Goal: Task Accomplishment & Management: Manage account settings

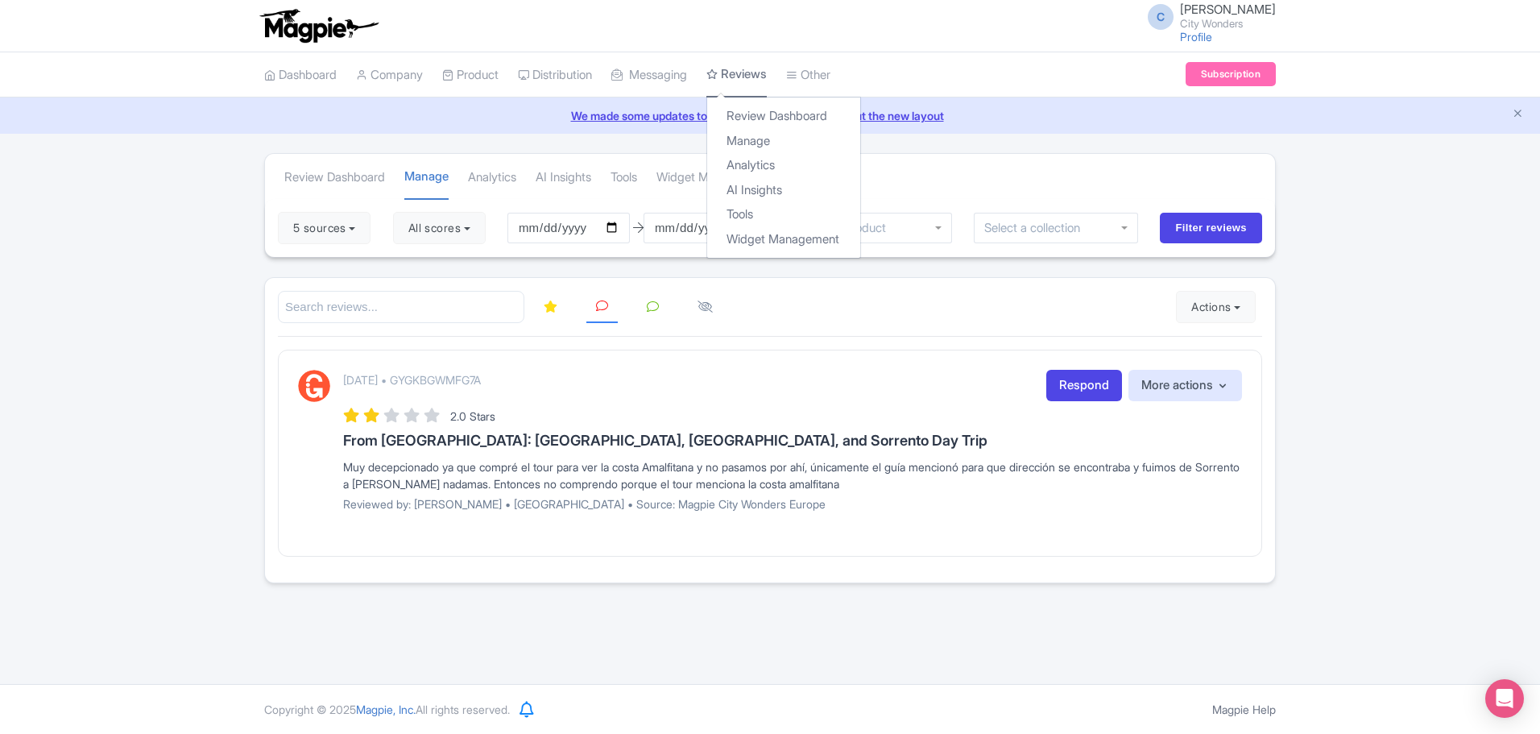
click at [764, 68] on link "Reviews" at bounding box center [736, 75] width 60 height 46
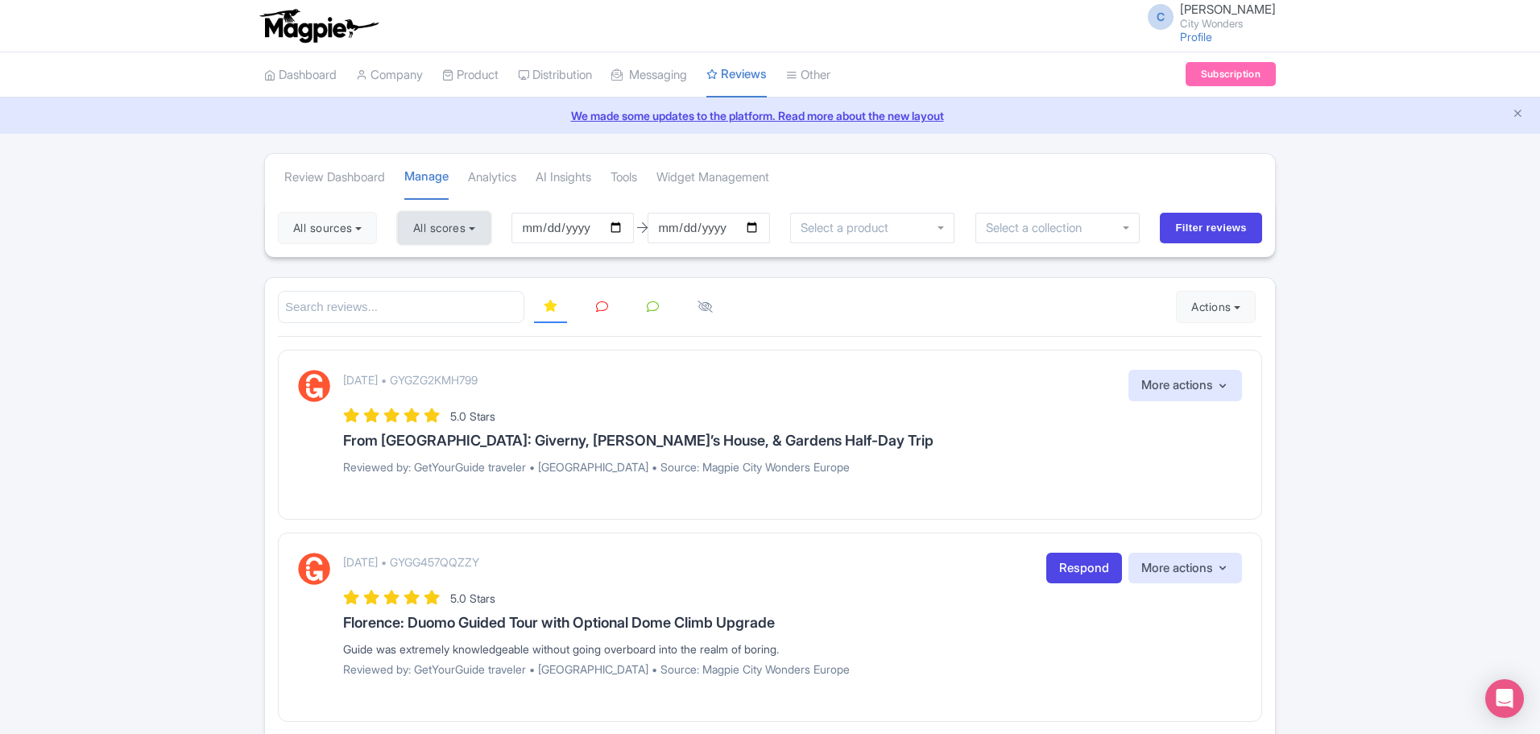
click at [487, 229] on button "All scores" at bounding box center [444, 228] width 93 height 32
click at [428, 262] on label "5 stars" at bounding box center [446, 266] width 36 height 19
click at [428, 262] on input "5 stars" at bounding box center [433, 261] width 10 height 10
checkbox input "false"
click at [428, 291] on label "4 stars" at bounding box center [446, 291] width 36 height 19
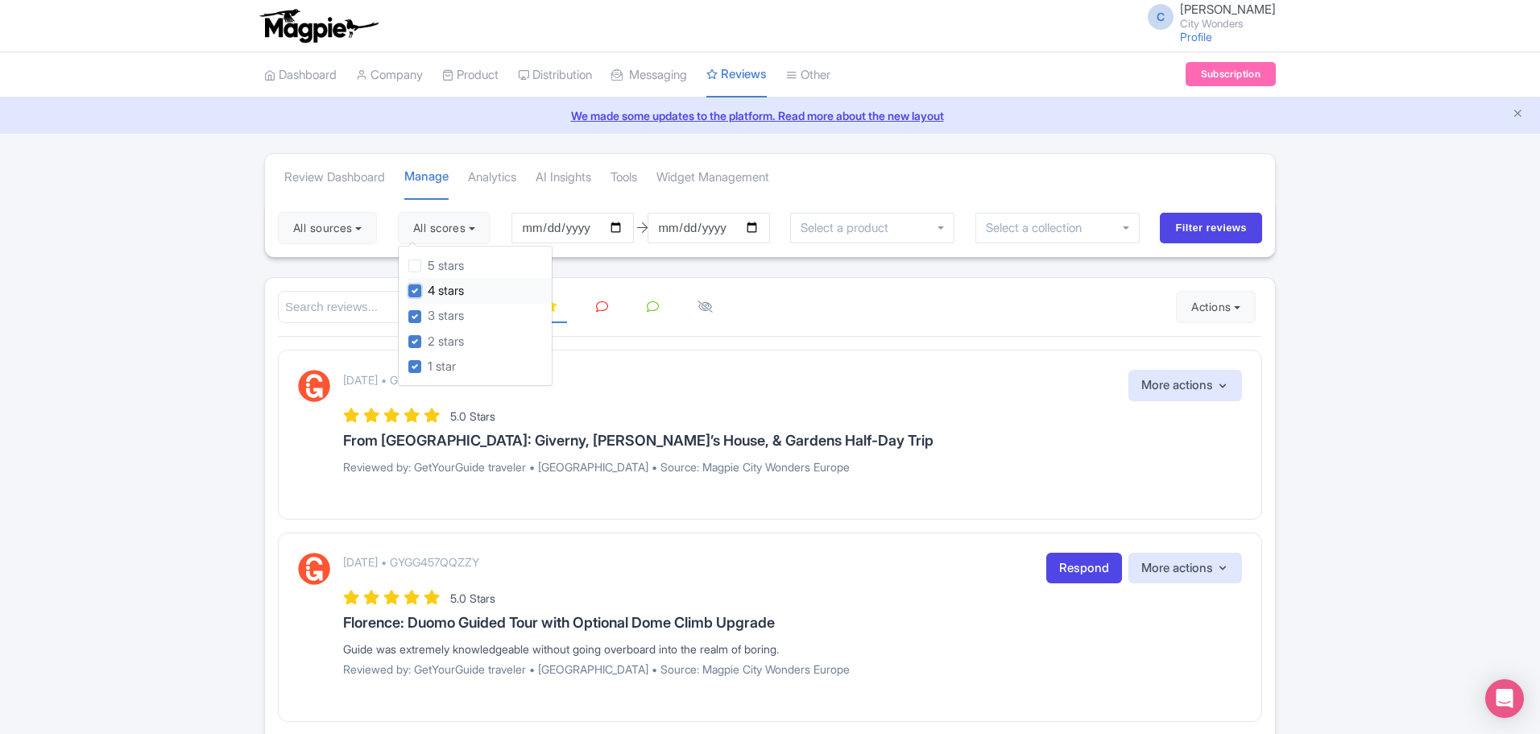
click at [428, 291] on input "4 stars" at bounding box center [433, 286] width 10 height 10
checkbox input "false"
click at [623, 228] on input "[DATE]" at bounding box center [572, 228] width 122 height 31
type input "[DATE]"
click at [758, 230] on input "[DATE]" at bounding box center [709, 228] width 122 height 31
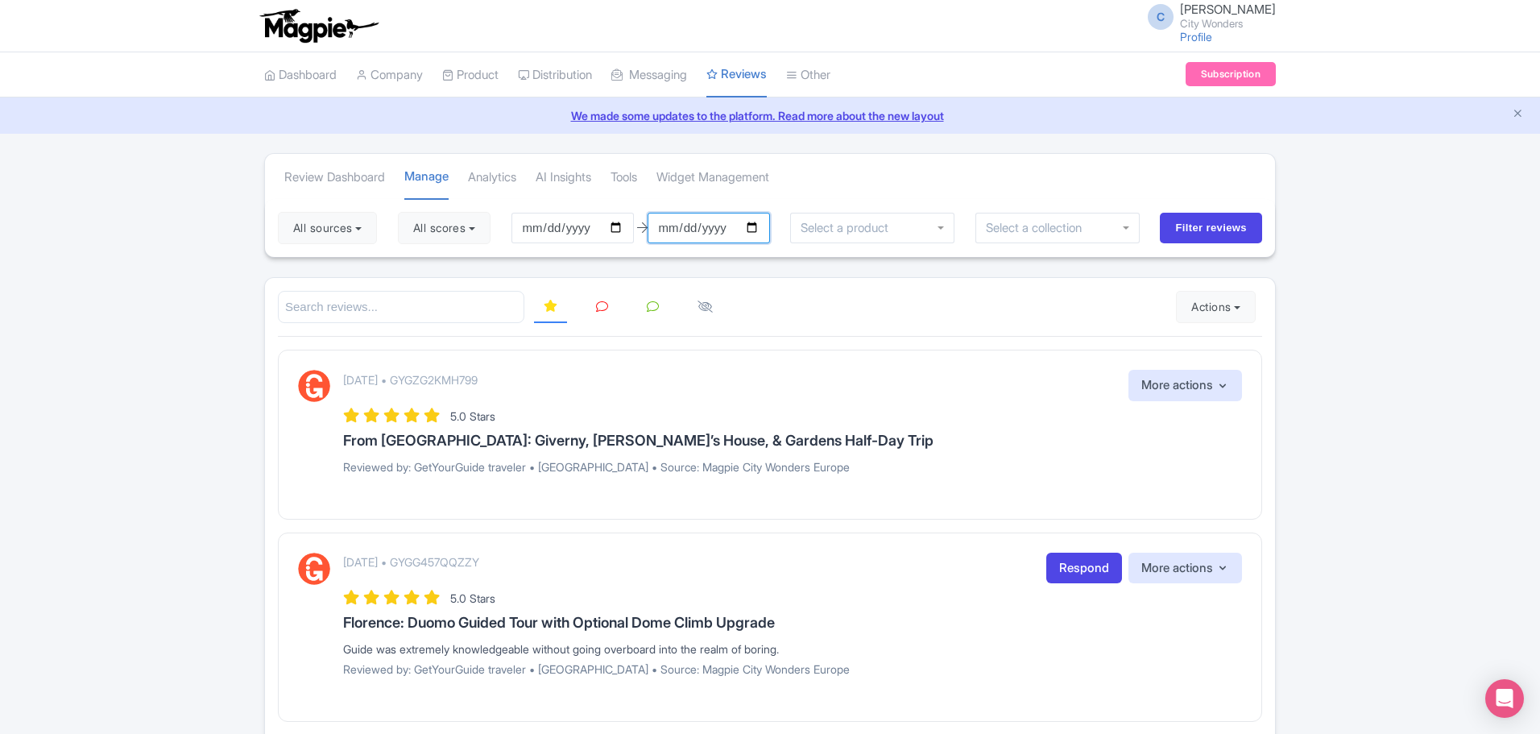
type input "[DATE]"
click at [1204, 231] on input "Filter reviews" at bounding box center [1211, 228] width 102 height 31
click at [597, 307] on icon at bounding box center [602, 306] width 12 height 12
